Goal: Complete application form

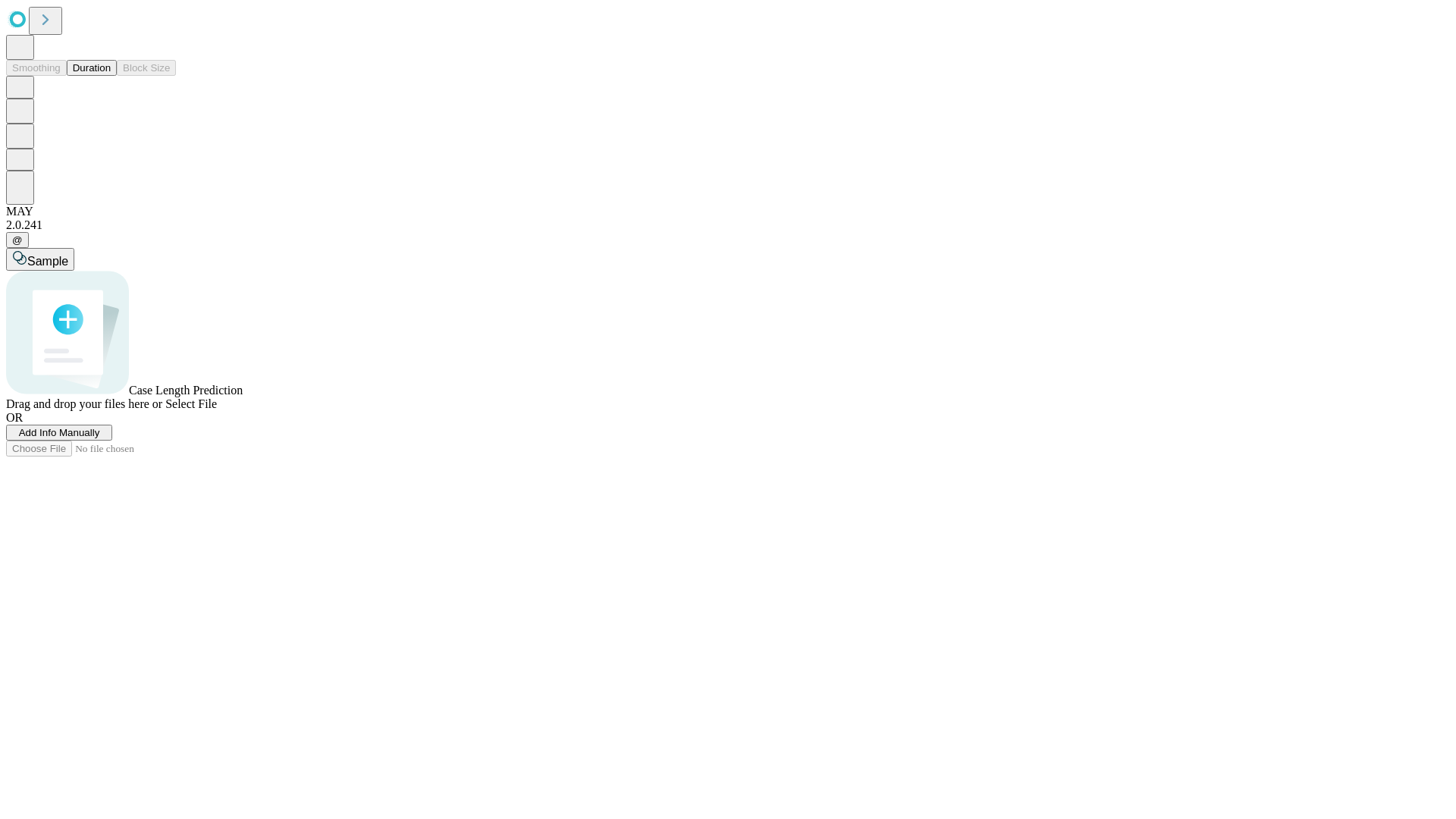
click at [100, 438] on span "Add Info Manually" at bounding box center [59, 433] width 81 height 11
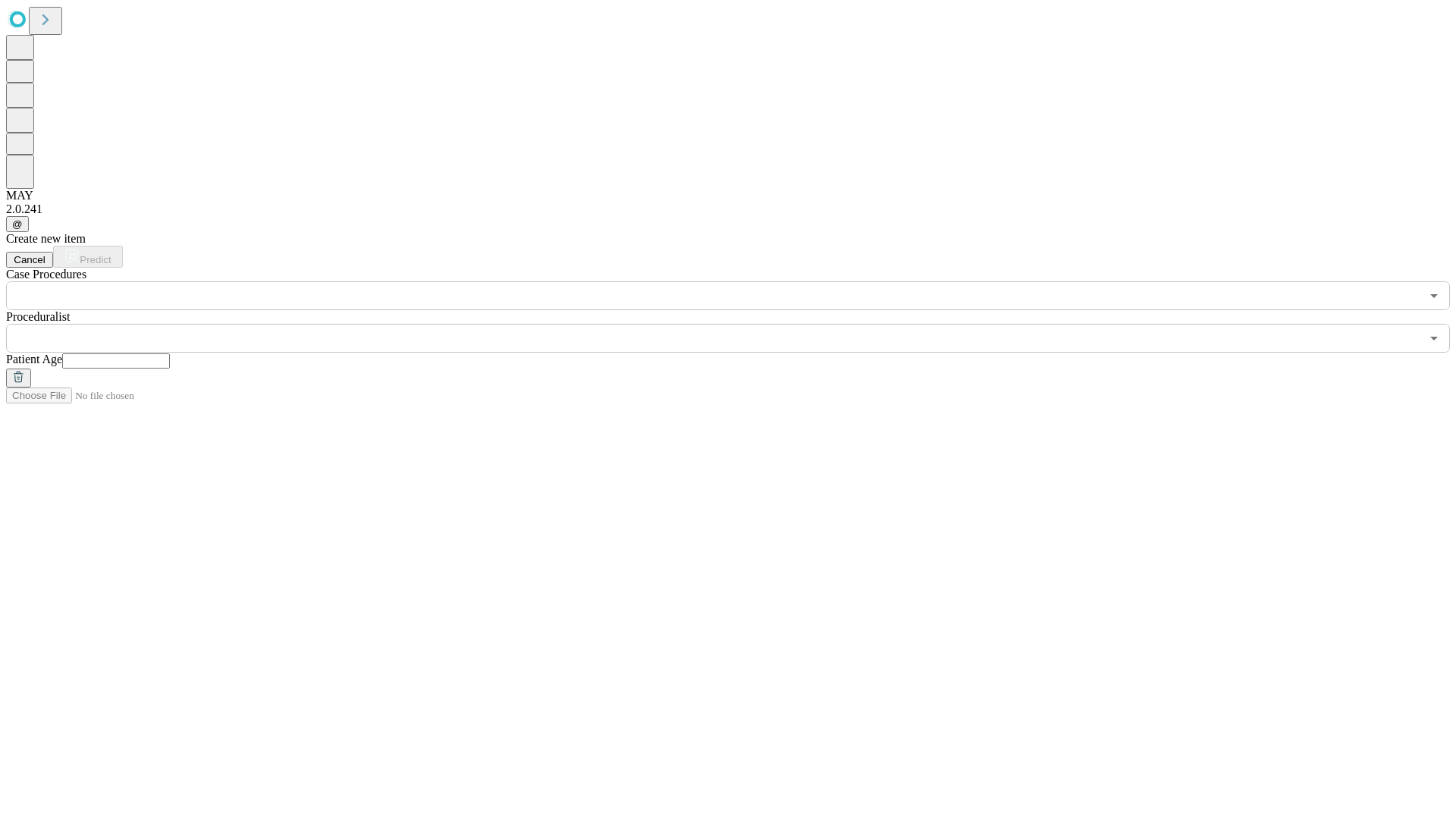
click at [170, 354] on input "text" at bounding box center [116, 361] width 108 height 16
type input "*"
click at [739, 324] on input "text" at bounding box center [713, 338] width 1414 height 29
